Goal: Information Seeking & Learning: Find specific fact

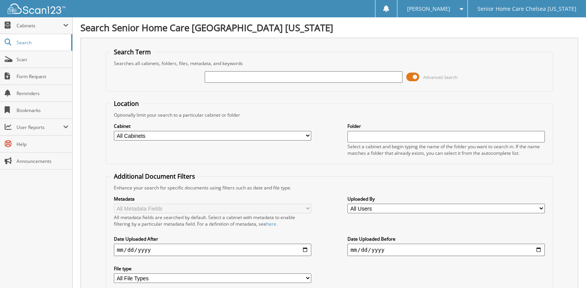
click at [262, 76] on input "text" at bounding box center [303, 77] width 197 height 12
type input "[PERSON_NAME]"
click at [413, 75] on span at bounding box center [412, 77] width 13 height 12
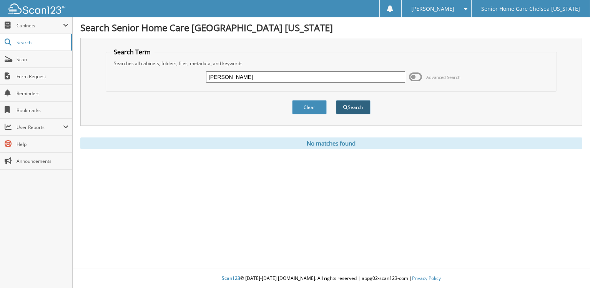
click at [351, 108] on button "Search" at bounding box center [353, 107] width 35 height 14
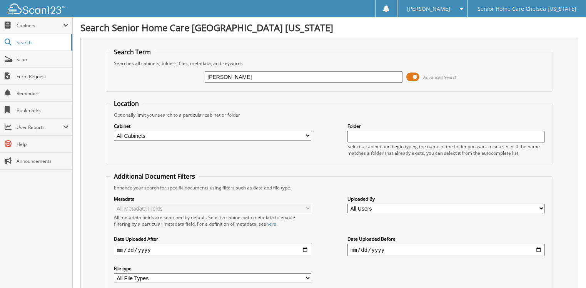
click at [412, 76] on span at bounding box center [412, 77] width 13 height 12
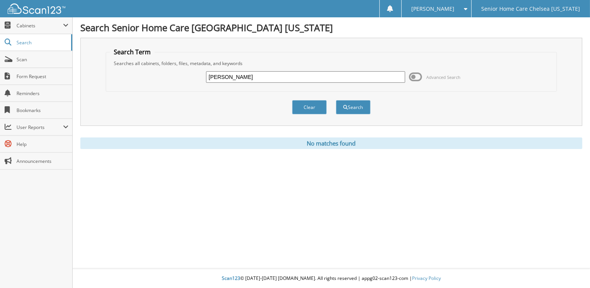
drag, startPoint x: 273, startPoint y: 78, endPoint x: 183, endPoint y: 71, distance: 90.6
click at [183, 71] on div "JOASSAINT SHAINA Advanced Search" at bounding box center [331, 77] width 443 height 21
type input "SHAINA"
click at [336, 100] on button "Search" at bounding box center [353, 107] width 35 height 14
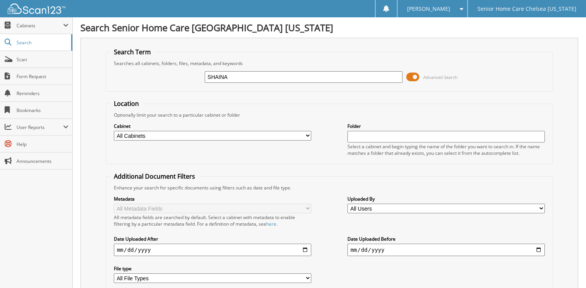
click at [416, 74] on span at bounding box center [412, 77] width 13 height 12
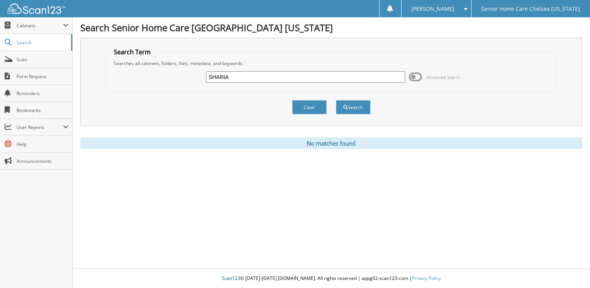
click at [325, 80] on input "SHAINA" at bounding box center [305, 77] width 199 height 12
type input "[PERSON_NAME]"
click at [344, 102] on button "Search" at bounding box center [353, 107] width 35 height 14
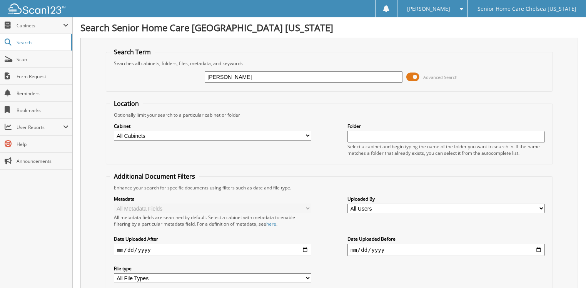
click at [415, 76] on span at bounding box center [412, 77] width 13 height 12
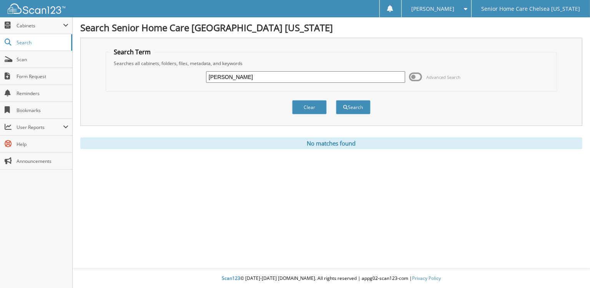
drag, startPoint x: 318, startPoint y: 105, endPoint x: 262, endPoint y: 98, distance: 56.8
click at [318, 105] on button "Clear" at bounding box center [309, 107] width 35 height 14
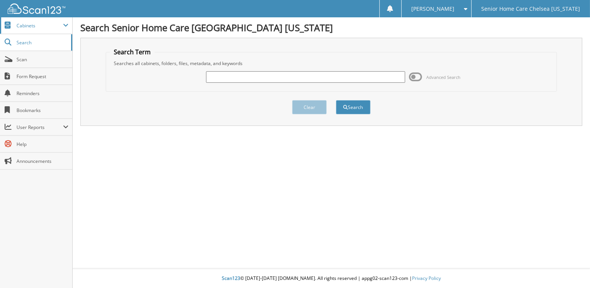
click at [33, 27] on span "Cabinets" at bounding box center [40, 25] width 47 height 7
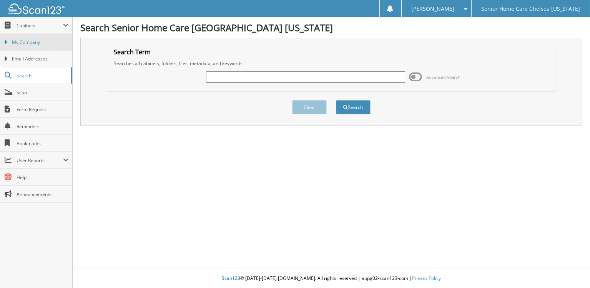
click at [40, 42] on span "My Company" at bounding box center [40, 42] width 57 height 7
